Goal: Navigation & Orientation: Find specific page/section

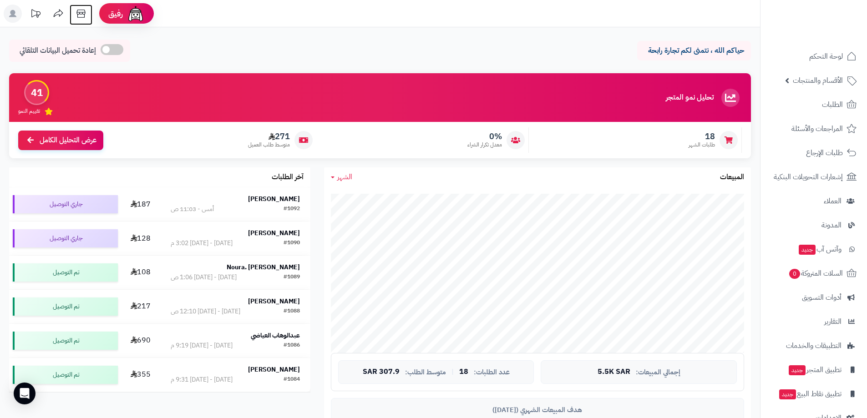
click at [82, 11] on icon at bounding box center [81, 14] width 18 height 18
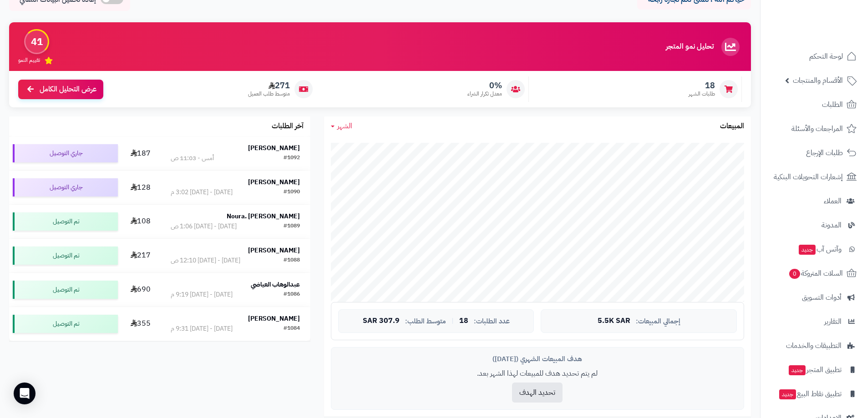
scroll to position [5, 0]
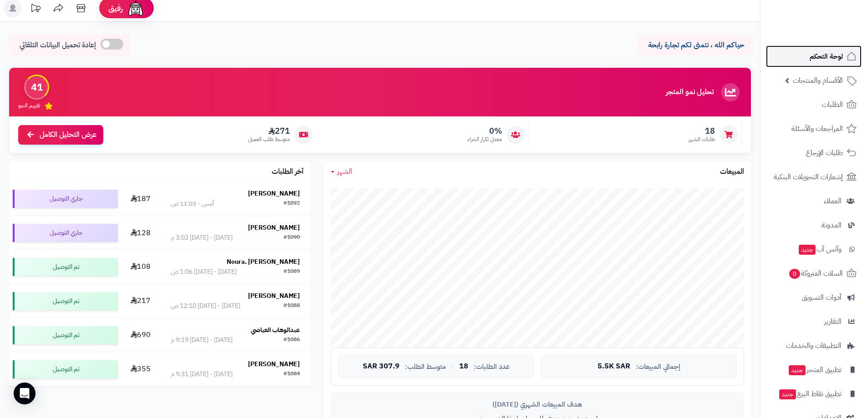
click at [822, 60] on span "لوحة التحكم" at bounding box center [825, 56] width 33 height 13
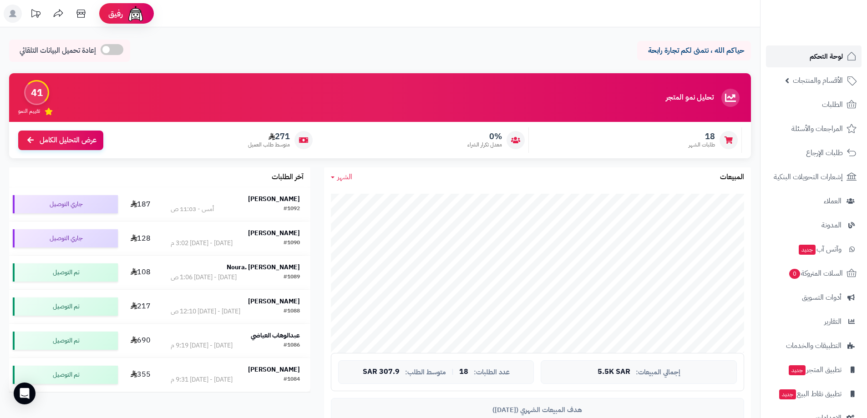
click at [822, 53] on span "لوحة التحكم" at bounding box center [825, 56] width 33 height 13
click at [822, 56] on span "لوحة التحكم" at bounding box center [825, 56] width 33 height 13
